Goal: Find specific page/section: Find specific page/section

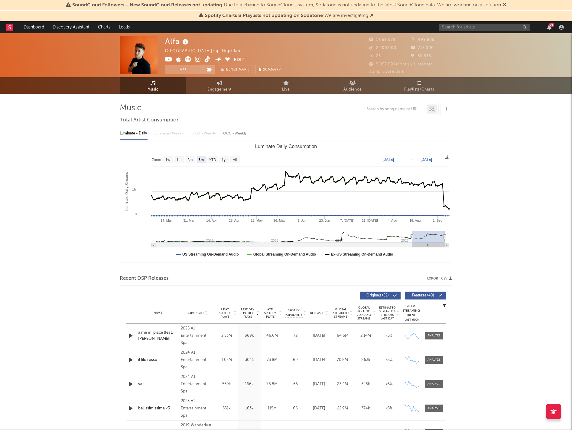
select select "6m"
click at [486, 26] on input "text" at bounding box center [484, 28] width 91 height 8
type input "[PERSON_NAME]"
click at [479, 29] on input "[PERSON_NAME]" at bounding box center [484, 28] width 91 height 8
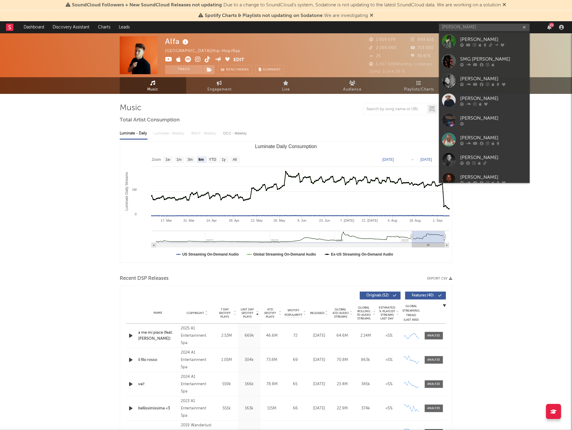
click at [476, 97] on div "[PERSON_NAME]" at bounding box center [493, 98] width 67 height 7
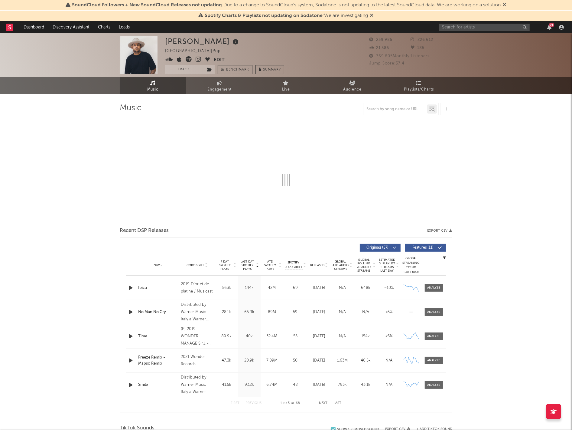
select select "6m"
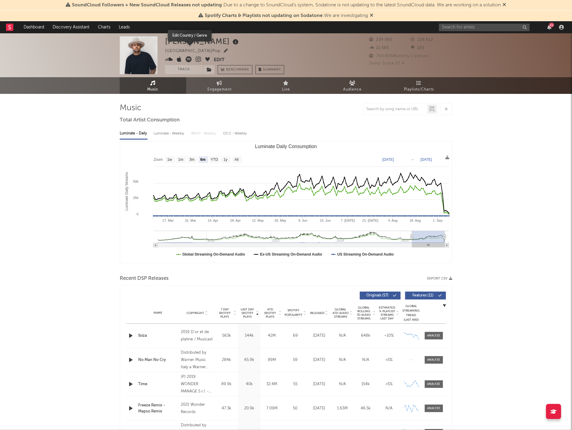
click at [224, 51] on icon "button" at bounding box center [226, 51] width 4 height 4
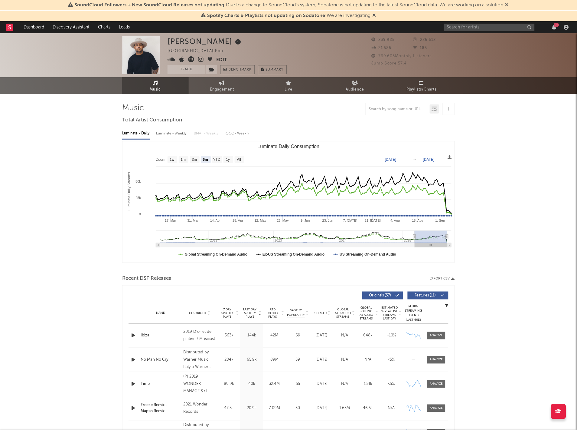
click at [476, 145] on div "× Edit Country / Genre Override Sodatone's calculated values for location, genr…" at bounding box center [288, 215] width 577 height 430
